Goal: Task Accomplishment & Management: Manage account settings

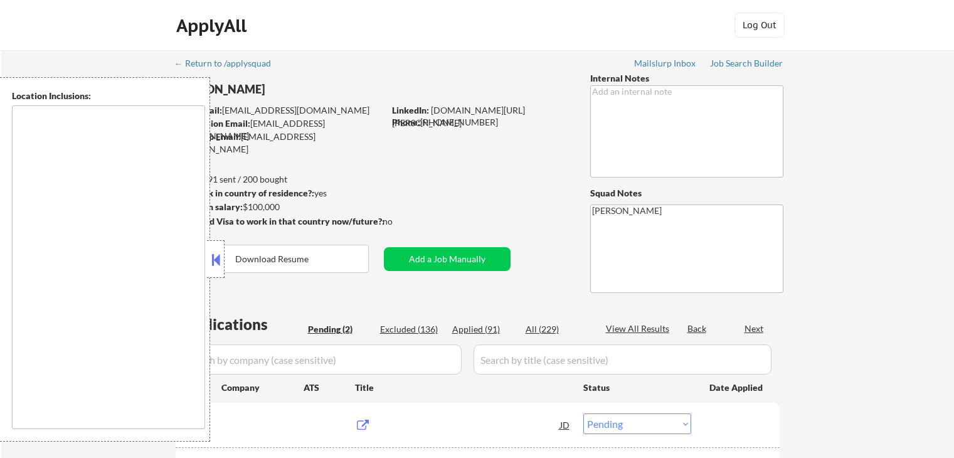
select select ""pending""
type textarea "remote"
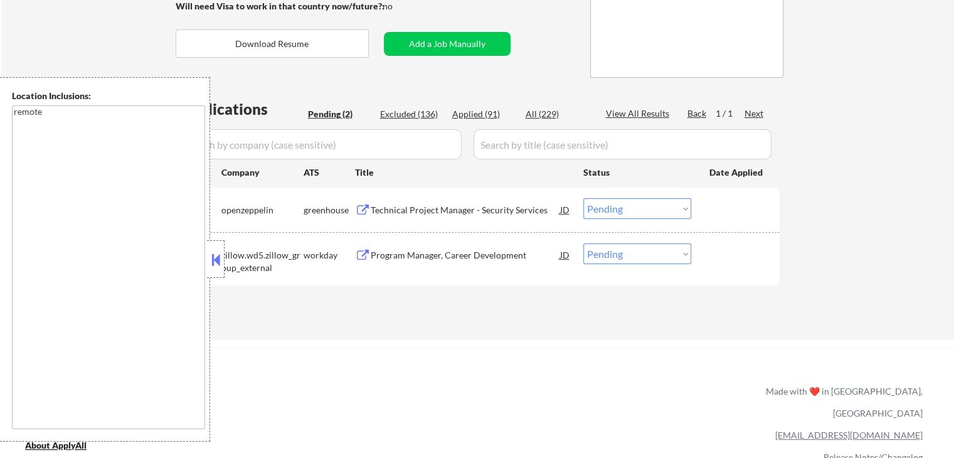
scroll to position [314, 0]
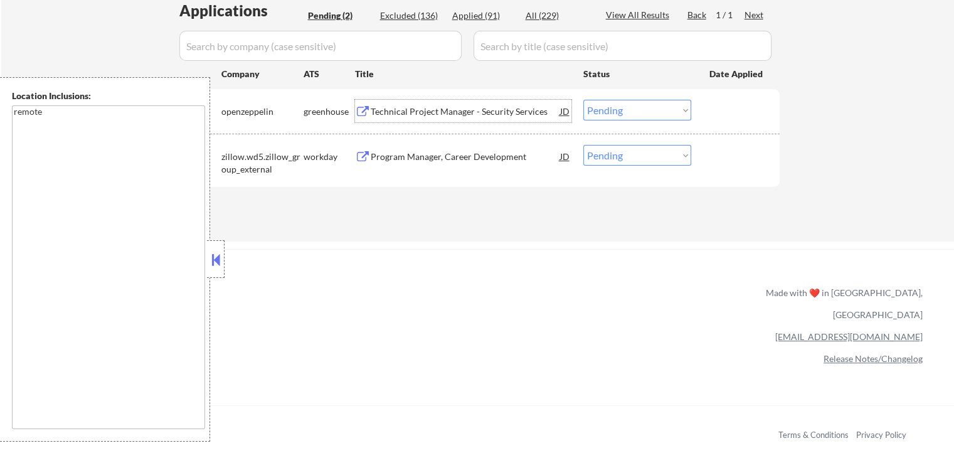
click at [380, 113] on div "Technical Project Manager - Security Services" at bounding box center [465, 111] width 189 height 13
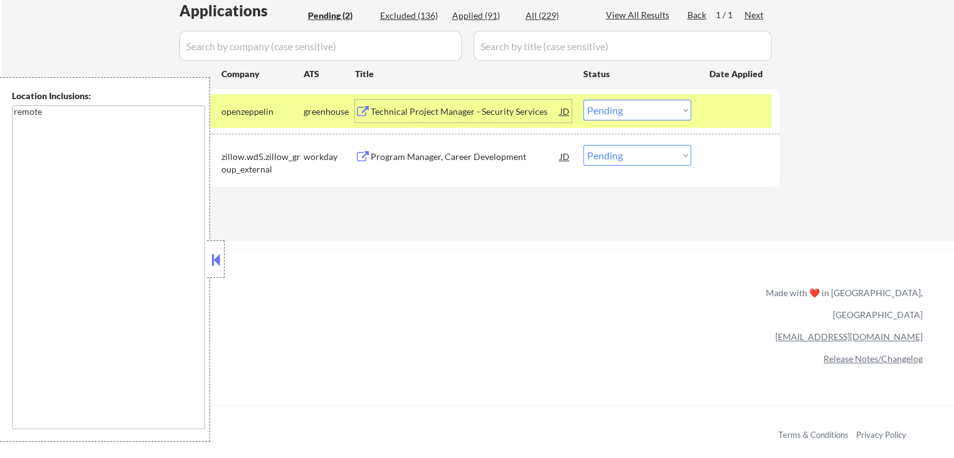
click at [406, 150] on div "Program Manager, Career Development" at bounding box center [465, 156] width 189 height 23
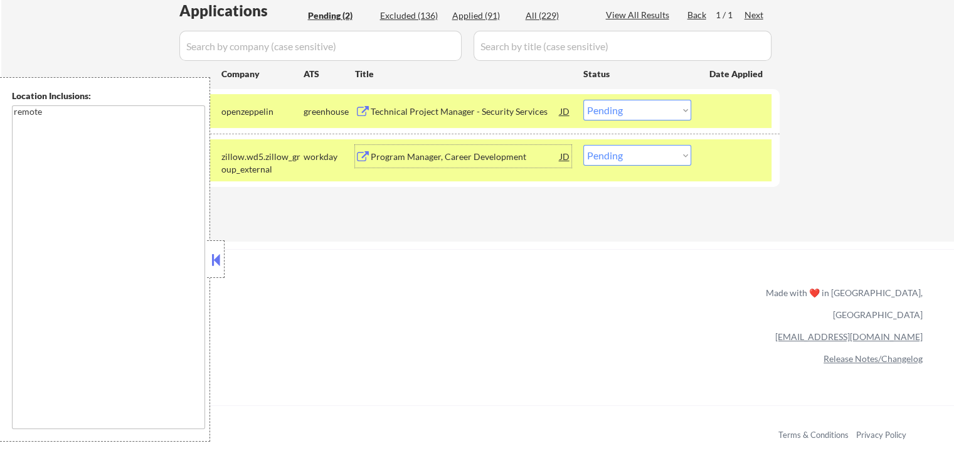
click at [632, 159] on select "Choose an option... Pending Applied Excluded (Questions) Excluded (Expired) Exc…" at bounding box center [638, 155] width 108 height 21
select select ""applied""
click at [584, 145] on select "Choose an option... Pending Applied Excluded (Questions) Excluded (Expired) Exc…" at bounding box center [638, 155] width 108 height 21
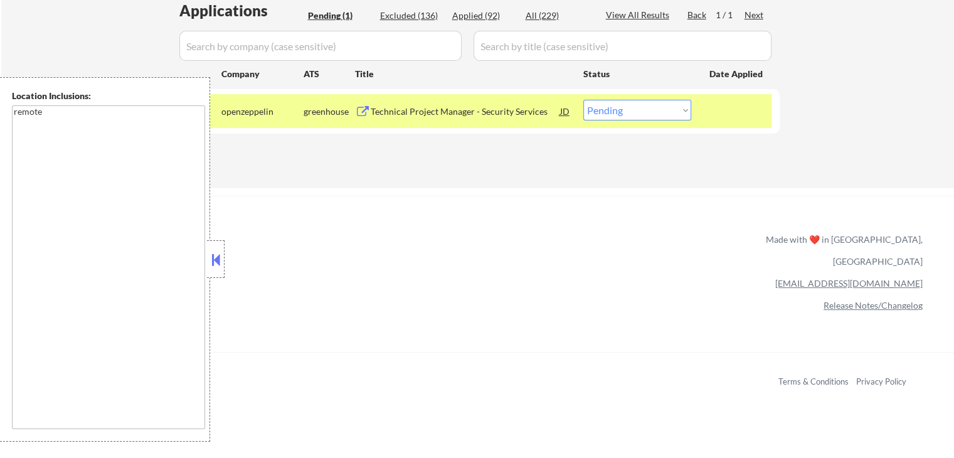
click at [626, 114] on select "Choose an option... Pending Applied Excluded (Questions) Excluded (Expired) Exc…" at bounding box center [638, 110] width 108 height 21
click at [380, 103] on div "Technical Project Manager - Security Services" at bounding box center [465, 111] width 189 height 23
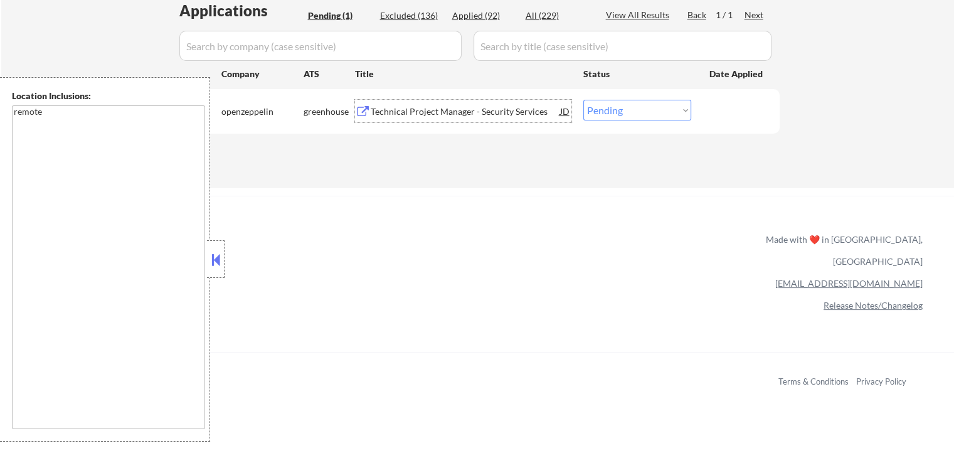
click at [631, 121] on div "#1 openzeppelin greenhouse Technical Project Manager - Security Services JD Cho…" at bounding box center [475, 111] width 592 height 34
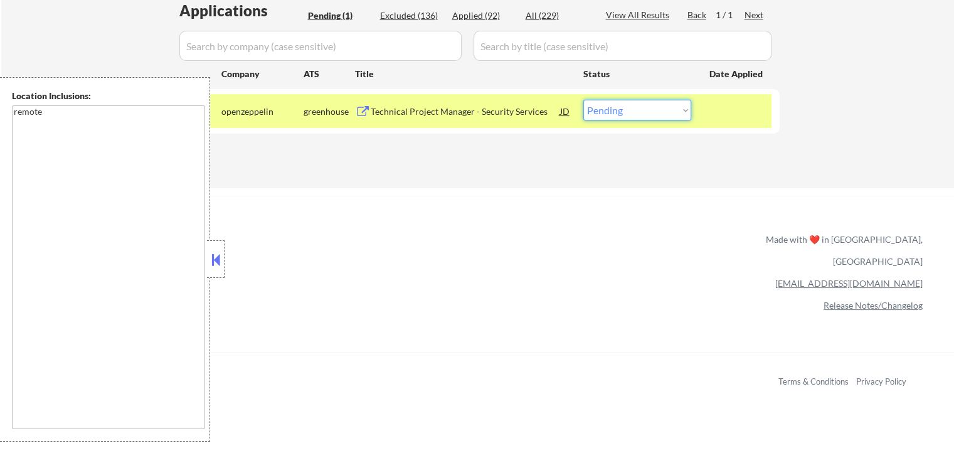
select select ""excluded""
click at [584, 100] on select "Choose an option... Pending Applied Excluded (Questions) Excluded (Expired) Exc…" at bounding box center [638, 110] width 108 height 21
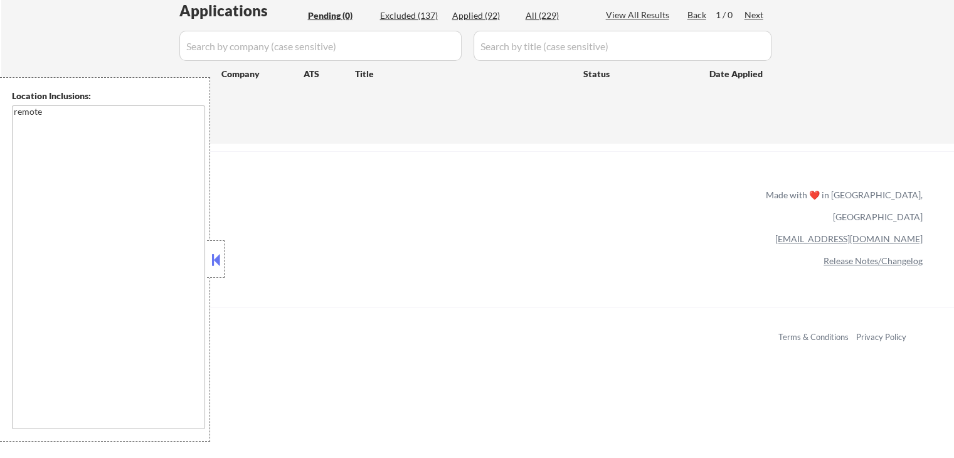
scroll to position [188, 0]
